Goal: Task Accomplishment & Management: Manage account settings

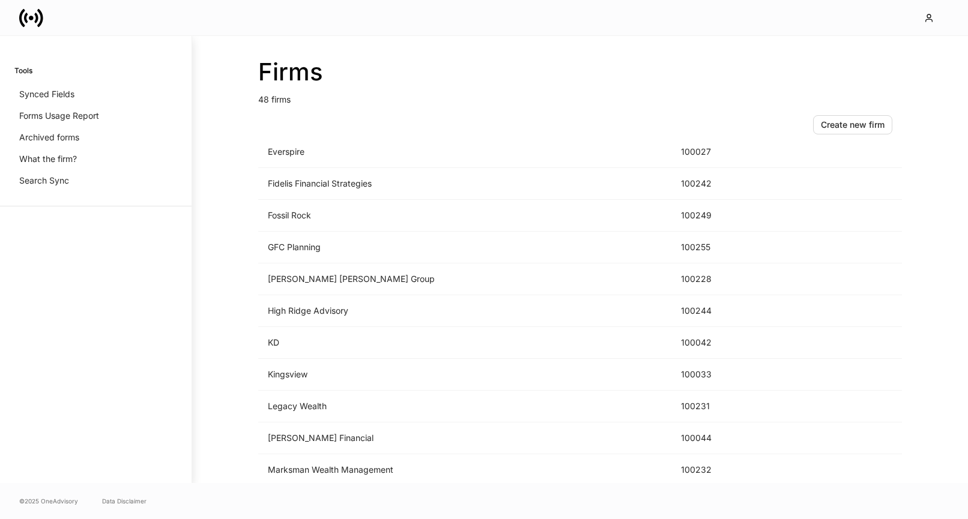
scroll to position [918, 0]
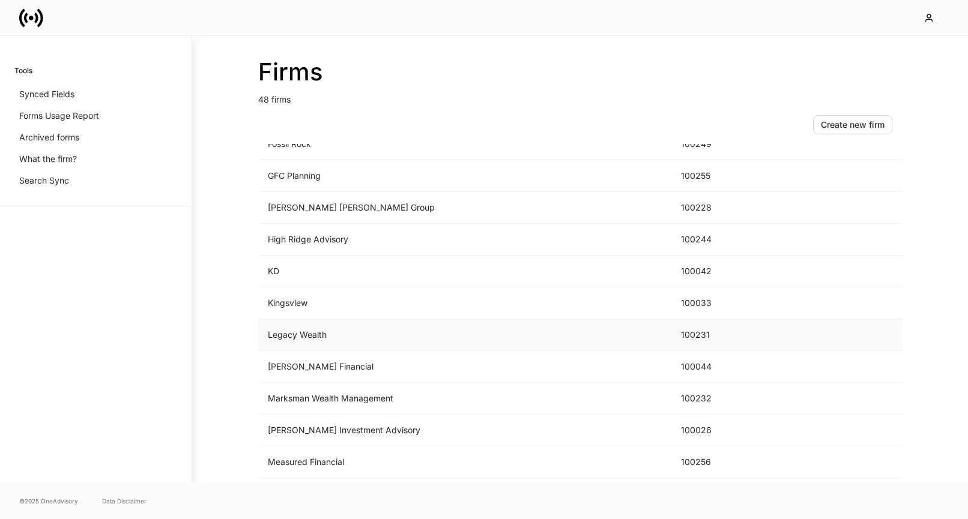
click at [383, 331] on td "Legacy Wealth" at bounding box center [464, 335] width 413 height 32
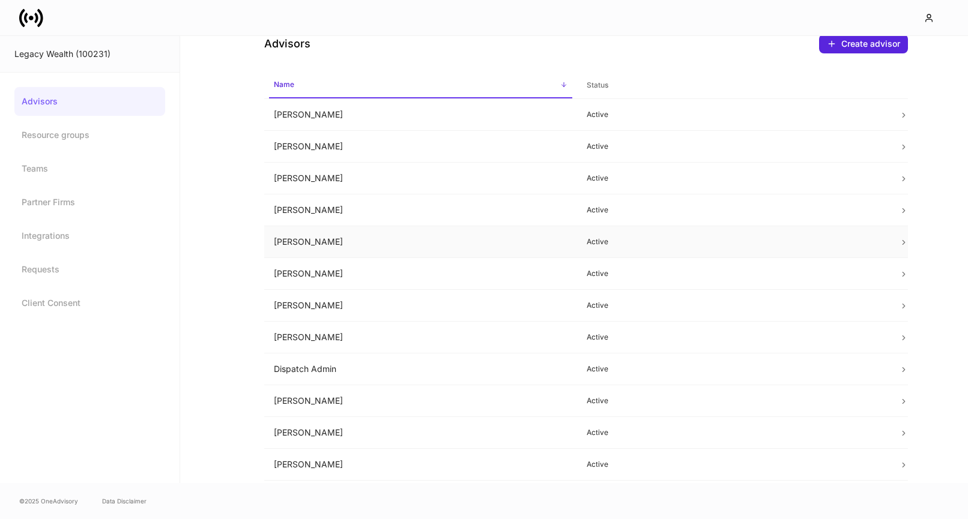
scroll to position [31, 0]
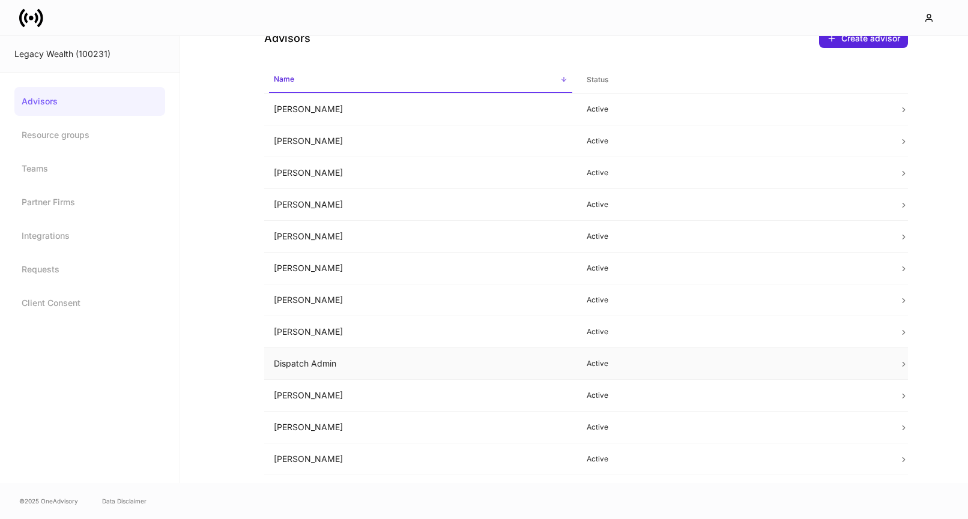
click at [427, 356] on td "Dispatch Admin" at bounding box center [420, 364] width 313 height 32
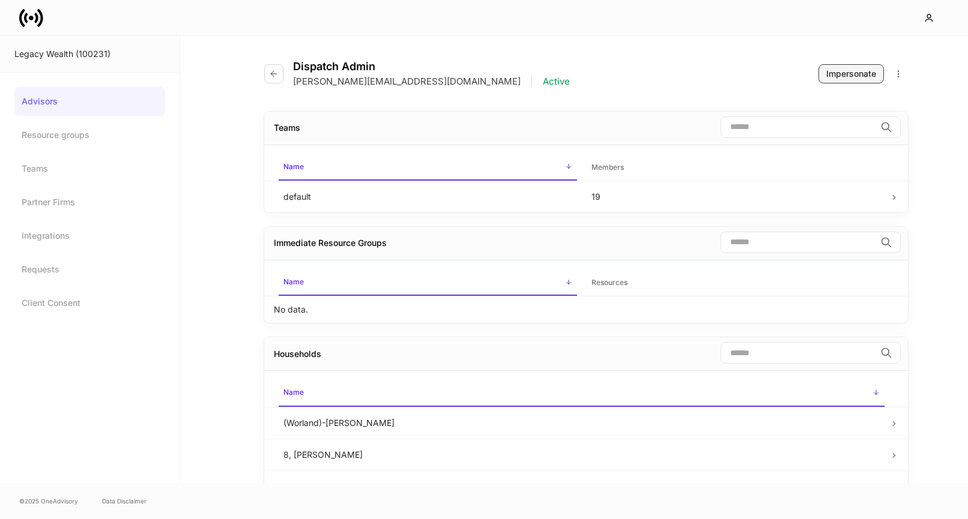
click at [835, 76] on div "Impersonate" at bounding box center [851, 74] width 50 height 12
click at [856, 78] on div "Impersonate" at bounding box center [851, 74] width 50 height 12
click at [838, 67] on button "Impersonate" at bounding box center [851, 73] width 65 height 19
